Goal: Find specific page/section: Find specific page/section

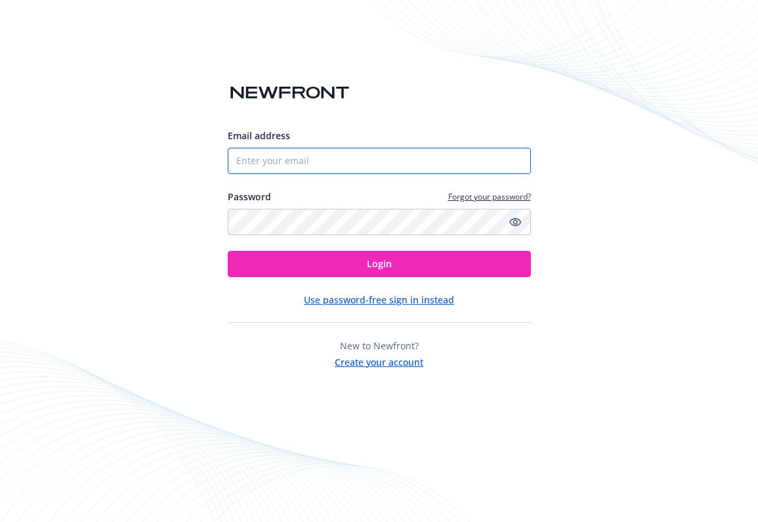
type input "[EMAIL_ADDRESS][DOMAIN_NAME]"
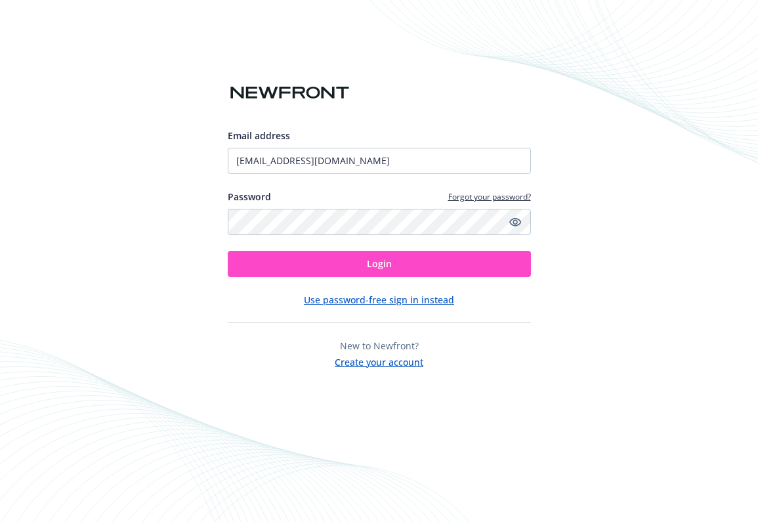
click at [309, 270] on button "Login" at bounding box center [379, 264] width 303 height 26
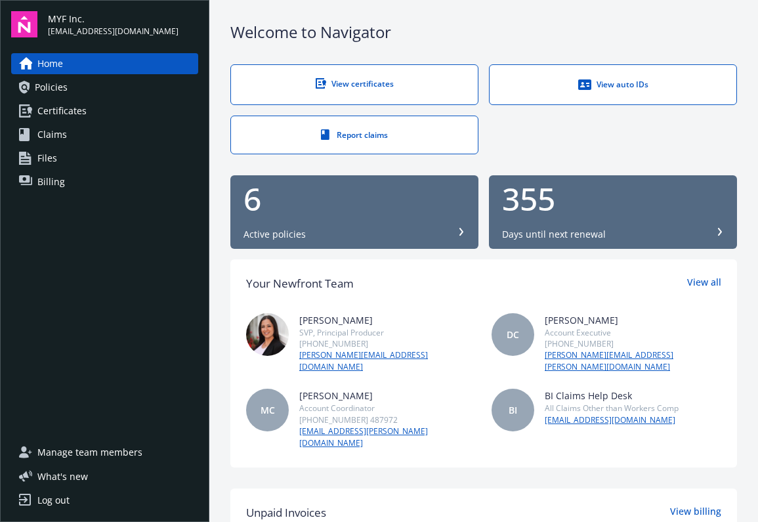
click at [68, 116] on span "Certificates" at bounding box center [61, 110] width 49 height 21
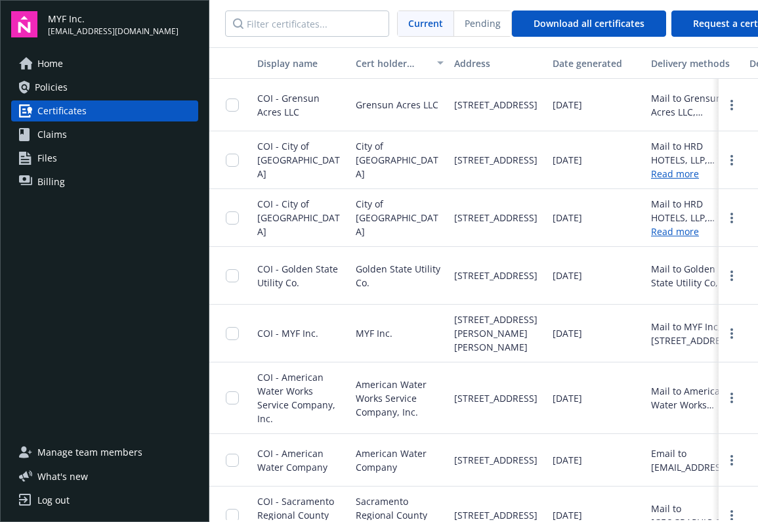
click at [68, 137] on link "Claims" at bounding box center [104, 134] width 187 height 21
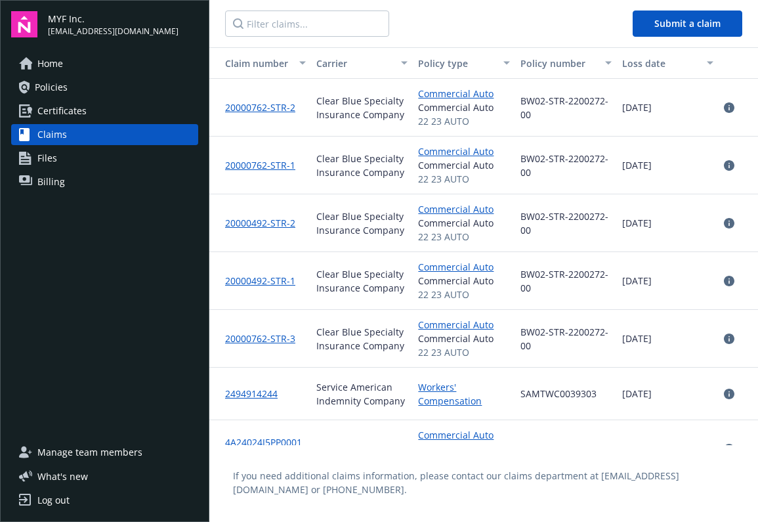
click at [67, 158] on link "Files" at bounding box center [104, 158] width 187 height 21
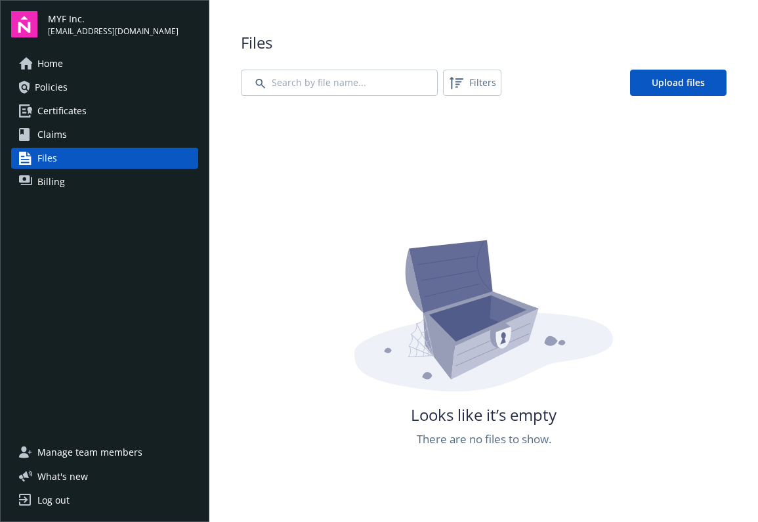
click at [53, 183] on span "Billing" at bounding box center [51, 181] width 28 height 21
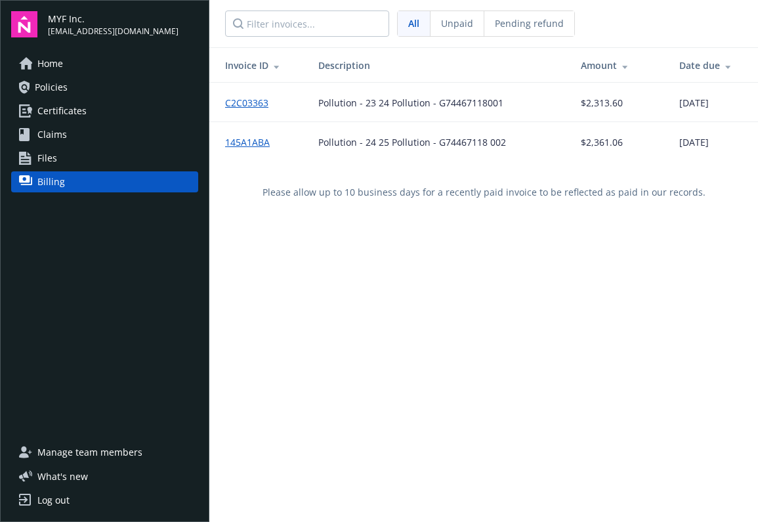
click at [74, 68] on link "Home" at bounding box center [104, 63] width 187 height 21
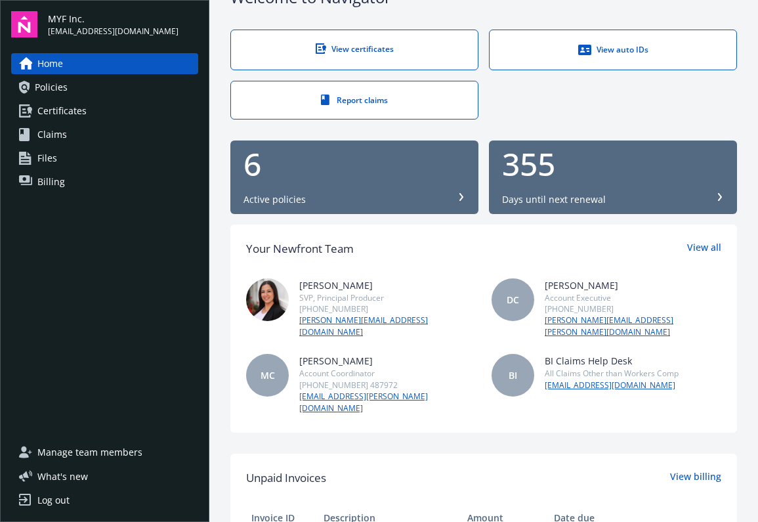
scroll to position [39, 0]
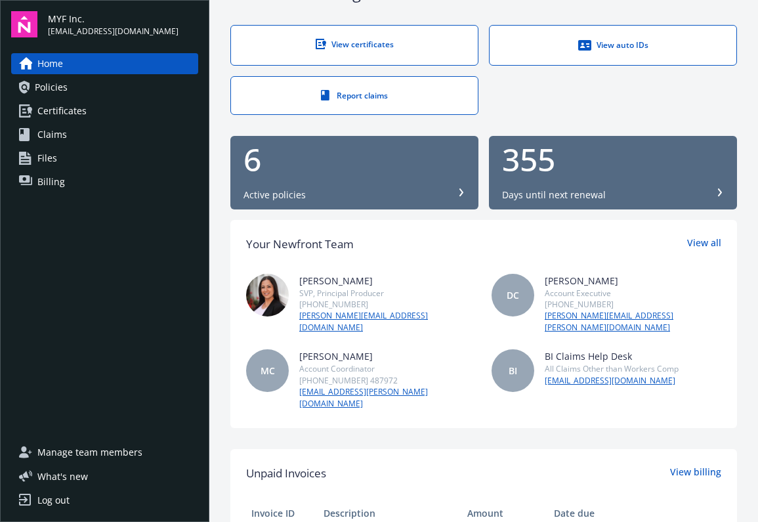
click at [633, 35] on link "View auto IDs" at bounding box center [613, 45] width 248 height 41
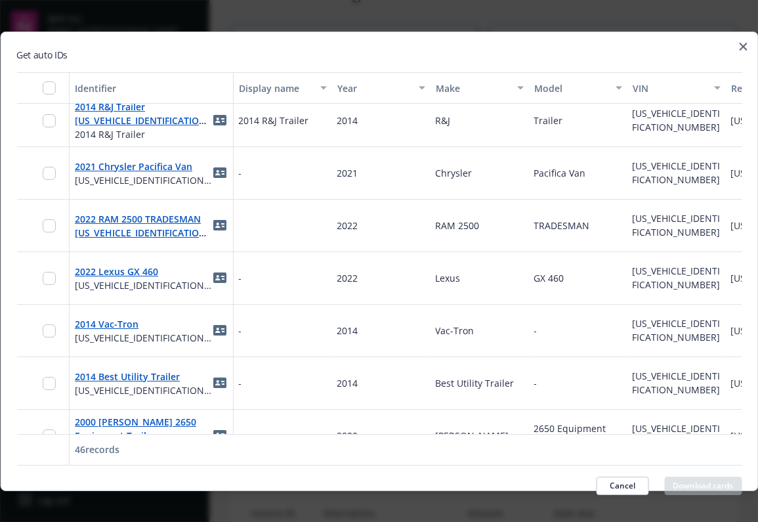
scroll to position [1174, 0]
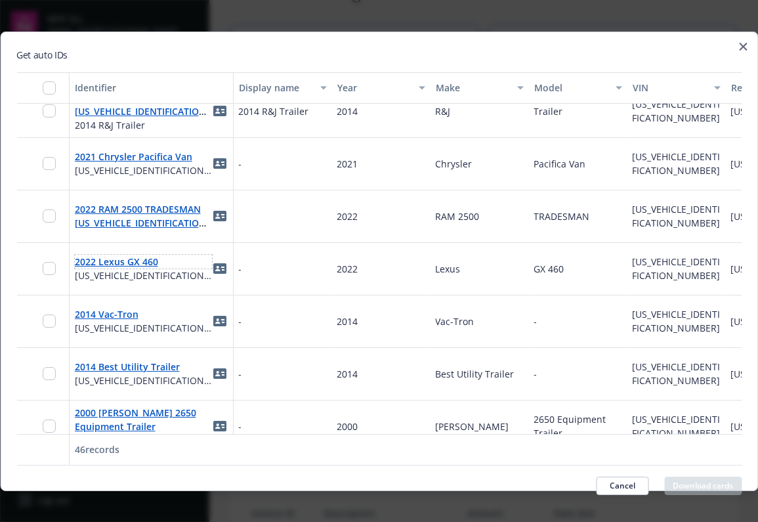
click at [118, 263] on link "2022 Lexus GX 460" at bounding box center [115, 261] width 83 height 12
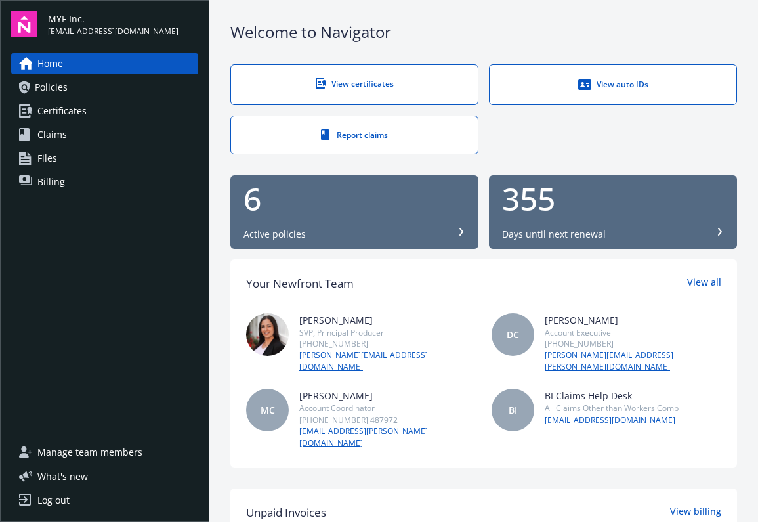
click at [617, 78] on div "View auto IDs" at bounding box center [613, 84] width 194 height 13
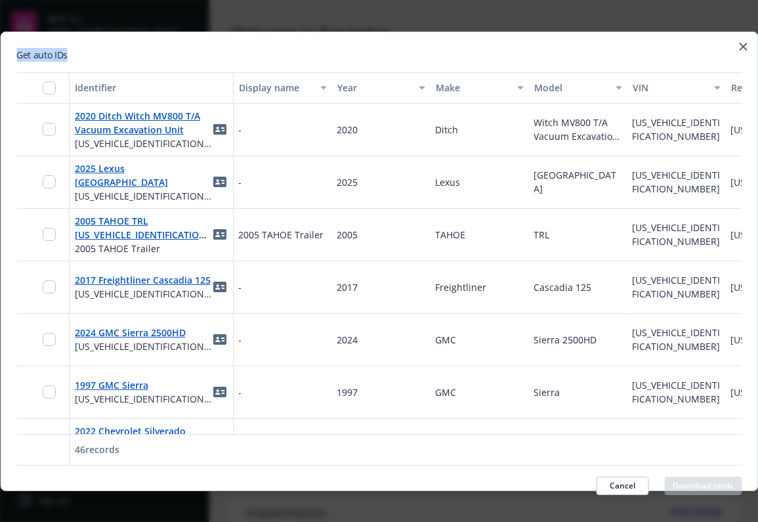
drag, startPoint x: 243, startPoint y: 52, endPoint x: 243, endPoint y: 6, distance: 46.0
click at [243, 6] on body "MYF Inc. csi_michell@yahoo.com Home Policies Certificates Claims Files Billing …" at bounding box center [379, 261] width 758 height 522
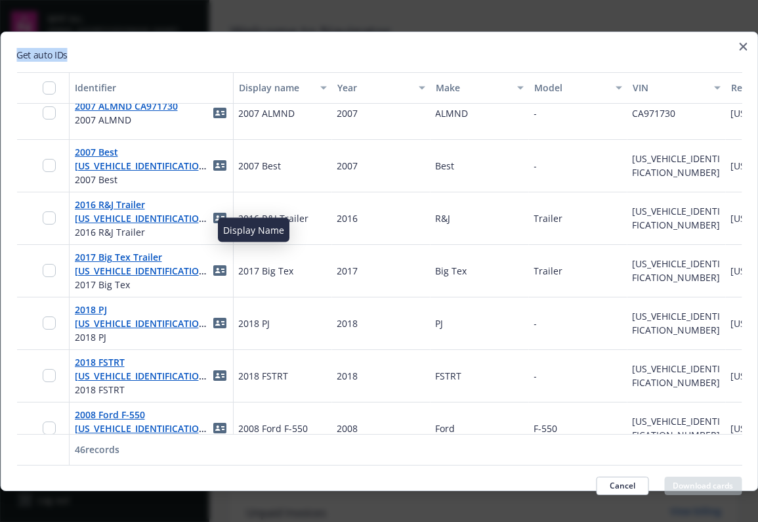
scroll to position [754, 0]
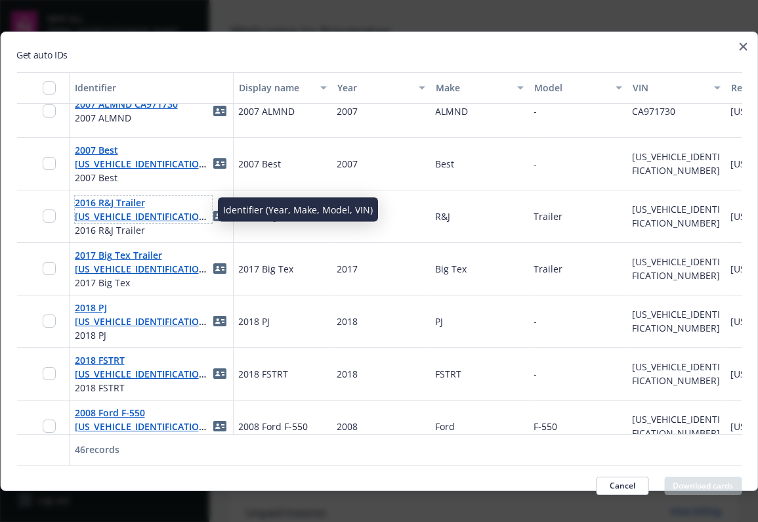
click at [100, 205] on link "2016 R&J Trailer 1R9BL1017GF600659" at bounding box center [141, 216] width 135 height 40
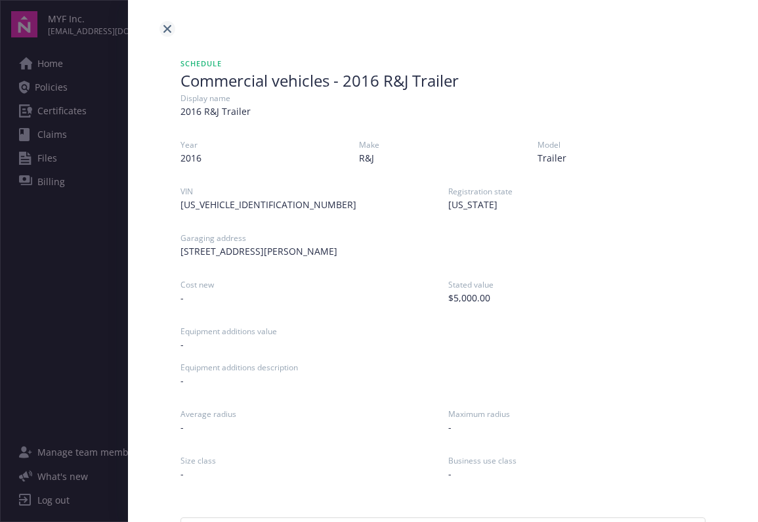
click at [165, 21] on link "close" at bounding box center [168, 29] width 16 height 16
